Goal: Entertainment & Leisure: Browse casually

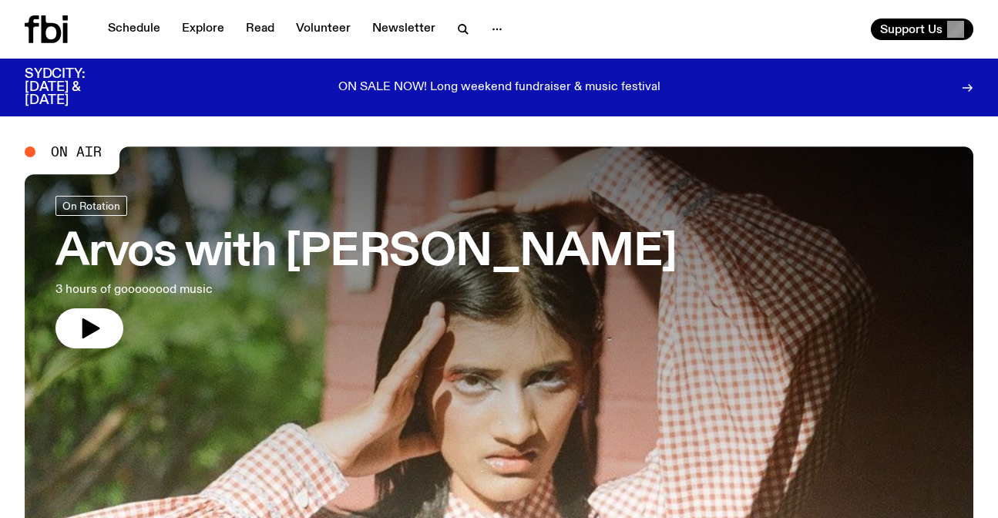
click at [109, 332] on button "button" at bounding box center [89, 328] width 68 height 40
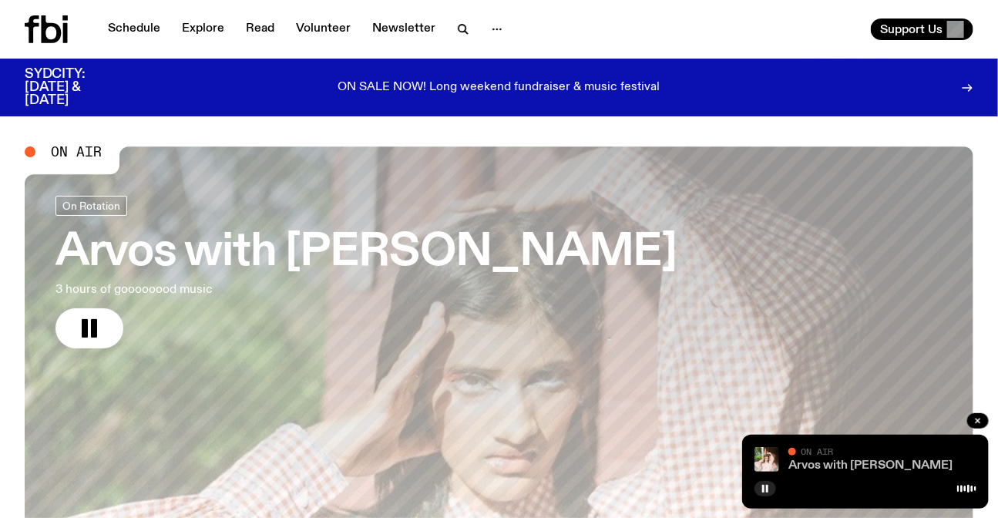
click at [817, 468] on link "Arvos with [PERSON_NAME]" at bounding box center [870, 465] width 164 height 12
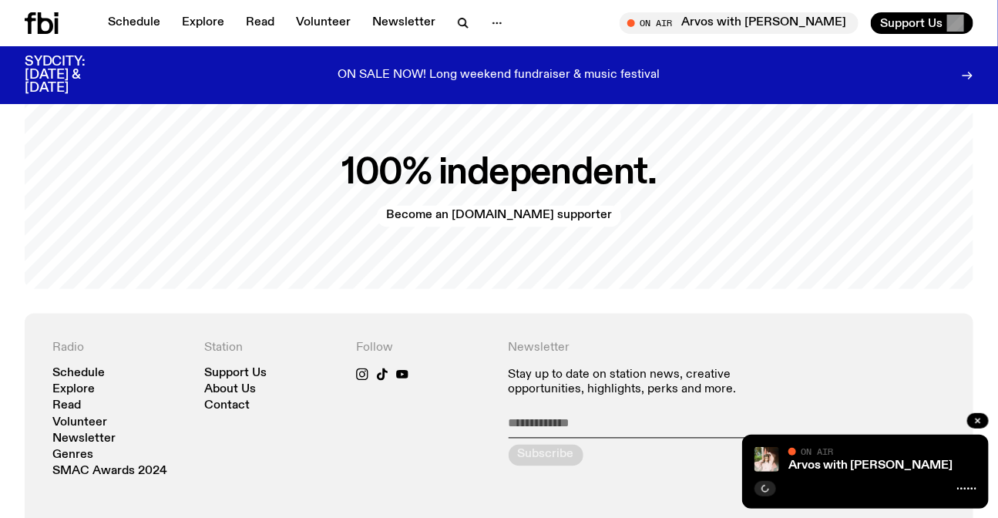
scroll to position [3381, 0]
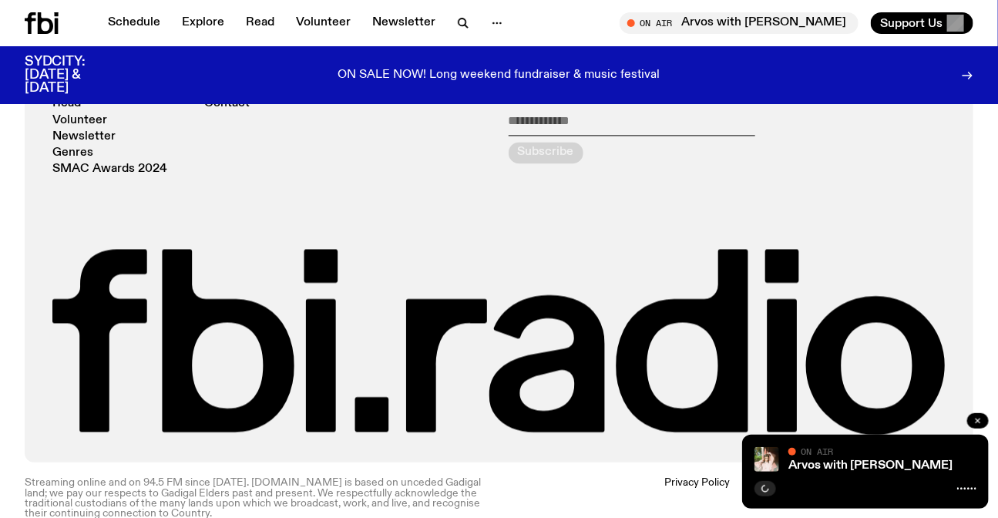
click at [979, 419] on icon "button" at bounding box center [977, 420] width 9 height 9
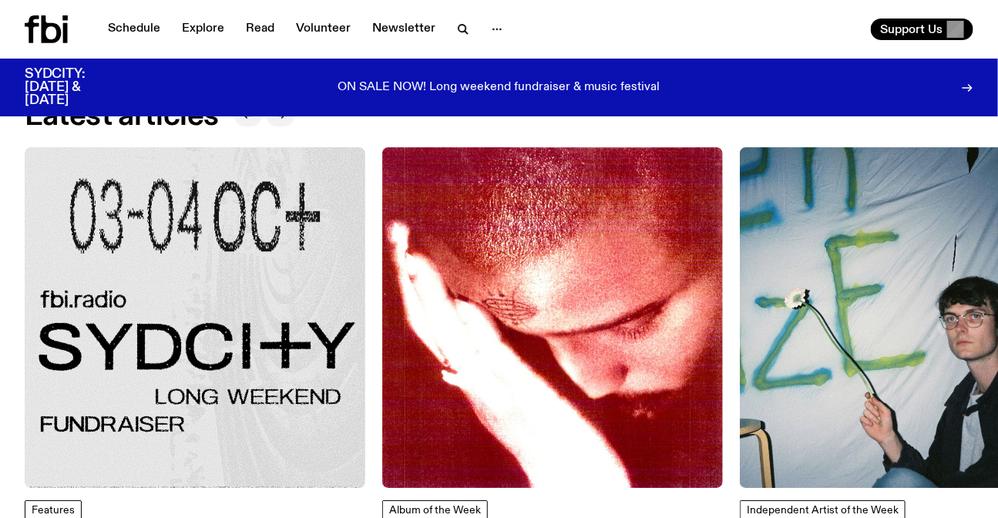
scroll to position [0, 0]
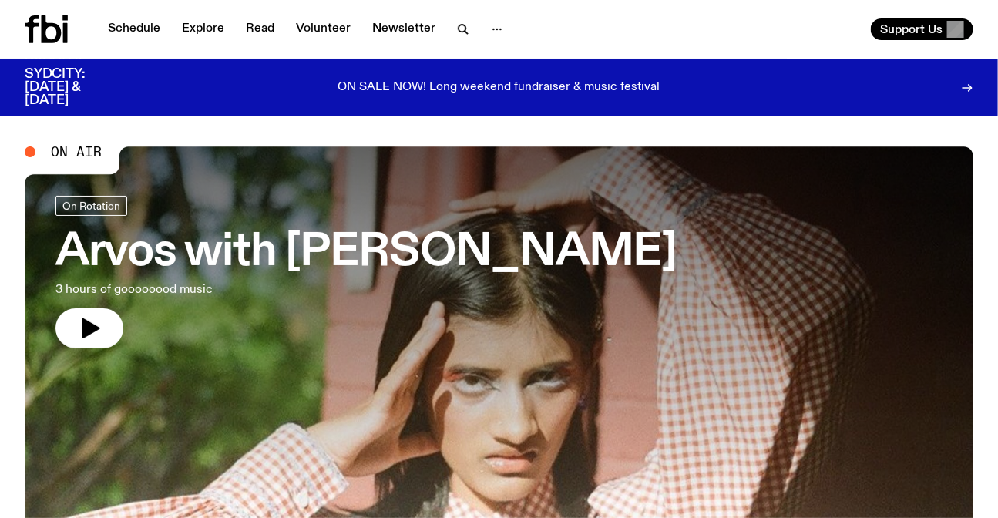
click at [106, 86] on h3 "SYDCITY: [DATE] & [DATE]" at bounding box center [74, 87] width 99 height 39
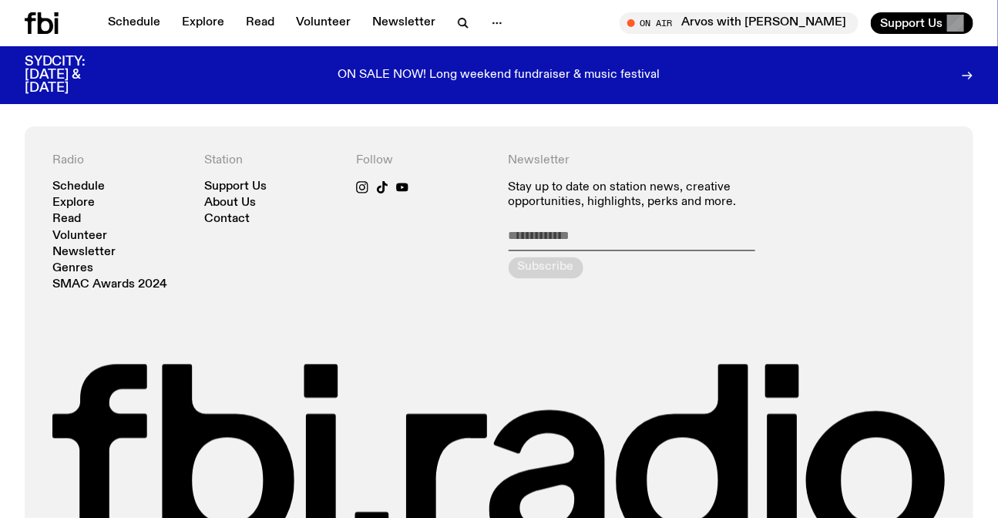
scroll to position [3381, 0]
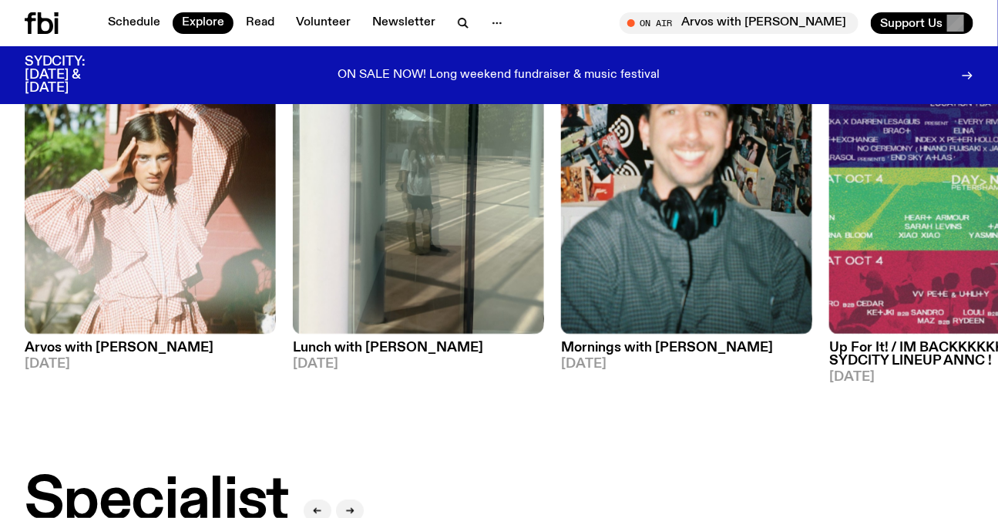
scroll to position [828, 0]
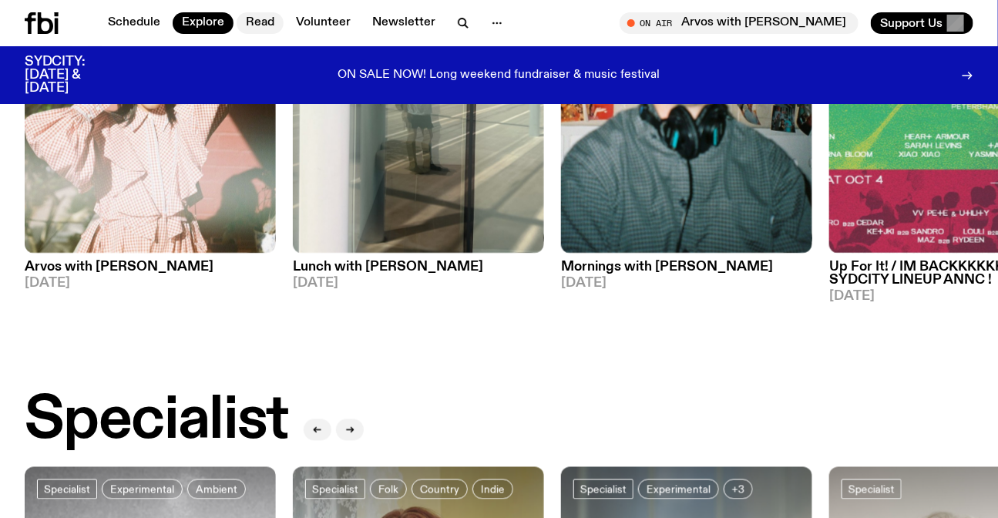
click at [256, 16] on link "Read" at bounding box center [260, 23] width 47 height 22
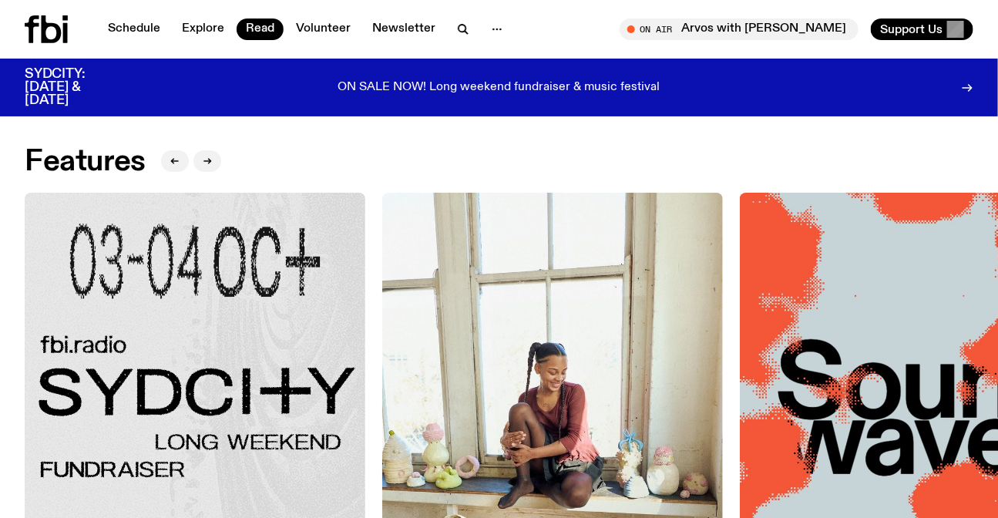
click at [46, 36] on icon at bounding box center [46, 29] width 43 height 28
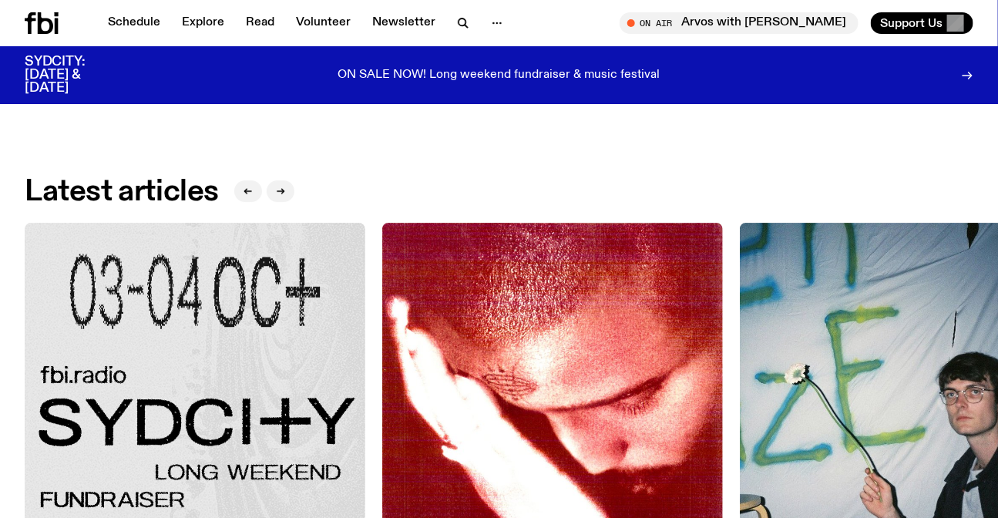
scroll to position [1880, 0]
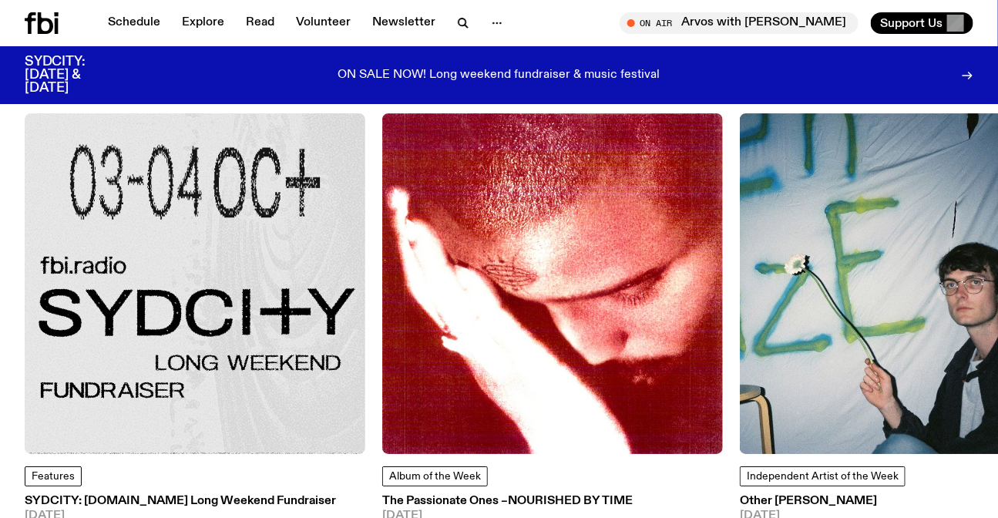
click at [426, 69] on p "ON SALE NOW! Long weekend fundraiser & music festival" at bounding box center [499, 76] width 322 height 14
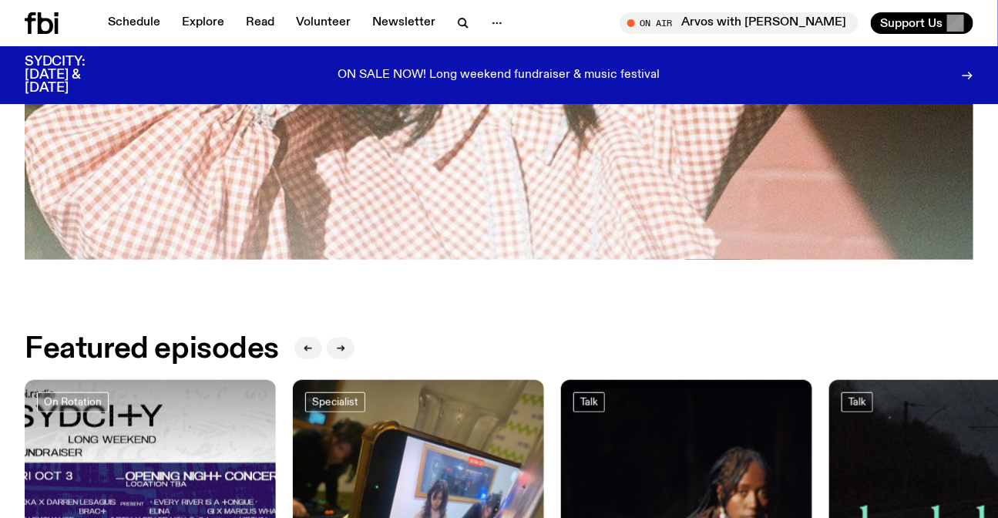
scroll to position [828, 0]
